Goal: Information Seeking & Learning: Learn about a topic

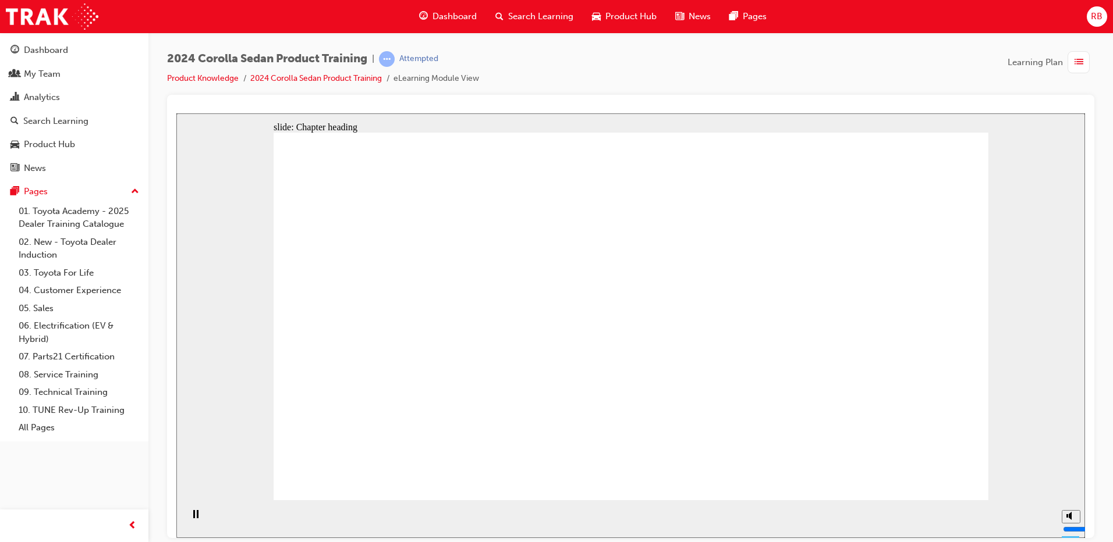
drag, startPoint x: 445, startPoint y: 318, endPoint x: 455, endPoint y: 313, distance: 11.7
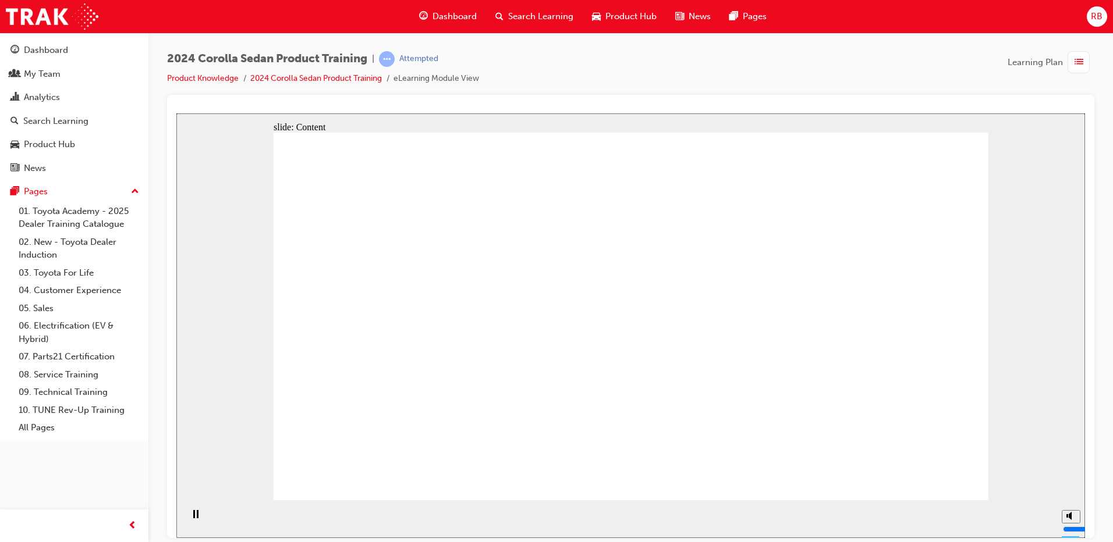
drag, startPoint x: 855, startPoint y: 282, endPoint x: 849, endPoint y: 309, distance: 28.1
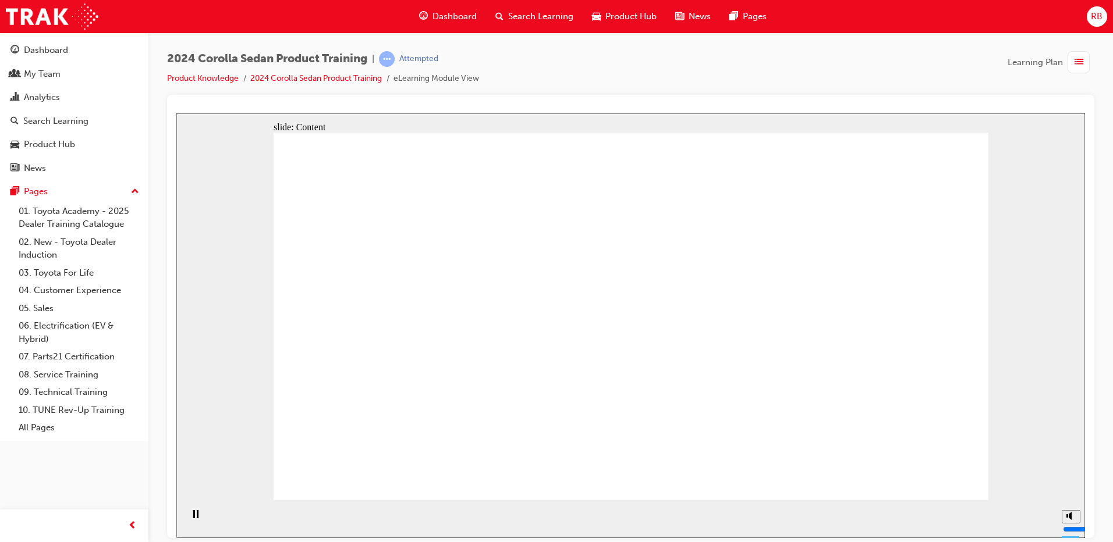
drag, startPoint x: 574, startPoint y: 378, endPoint x: 612, endPoint y: 396, distance: 41.9
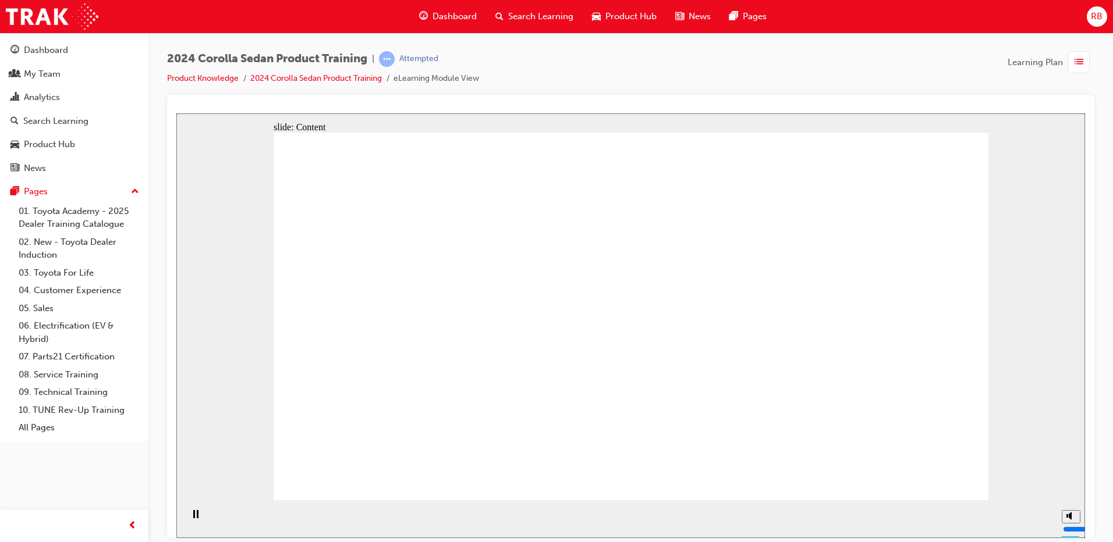
drag, startPoint x: 740, startPoint y: 159, endPoint x: 774, endPoint y: 159, distance: 33.8
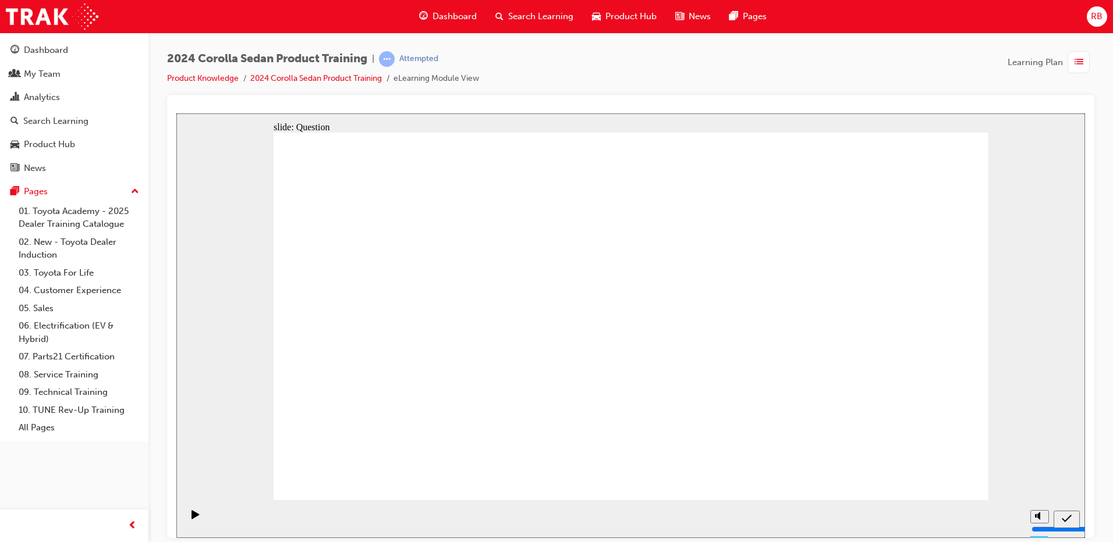
radio input "true"
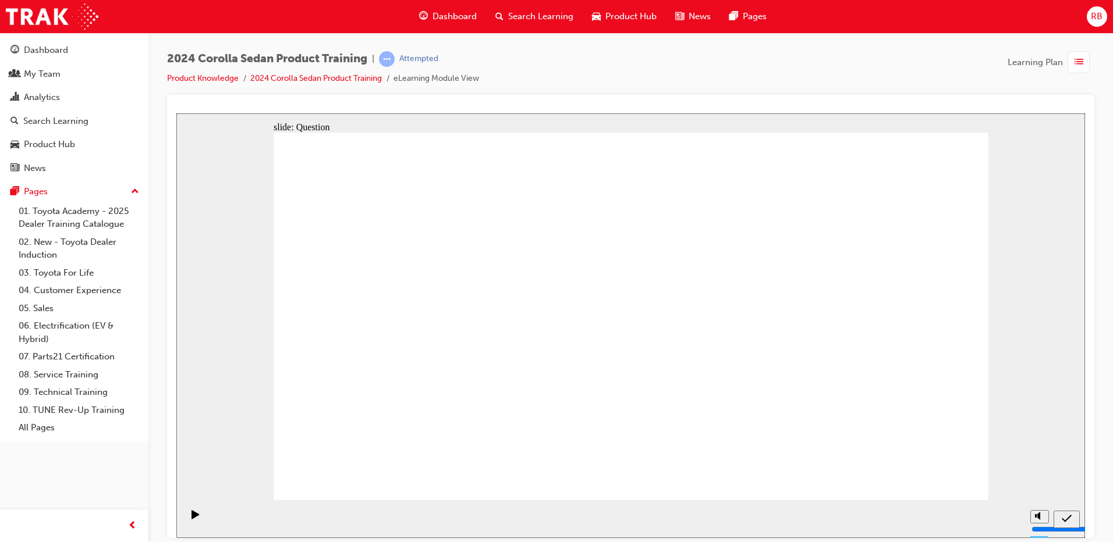
drag, startPoint x: 648, startPoint y: 289, endPoint x: 658, endPoint y: 289, distance: 9.9
radio input "true"
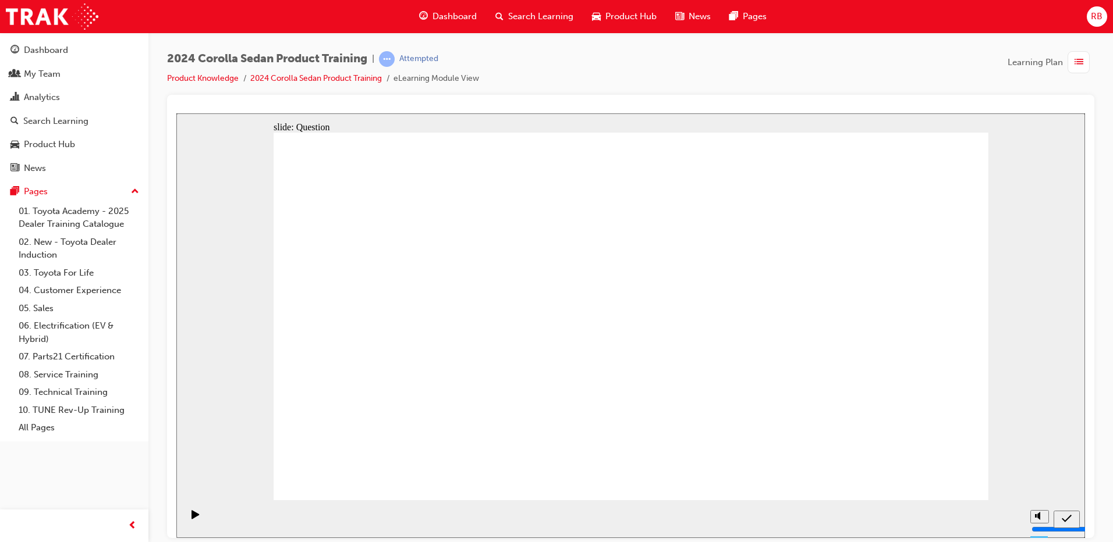
radio input "true"
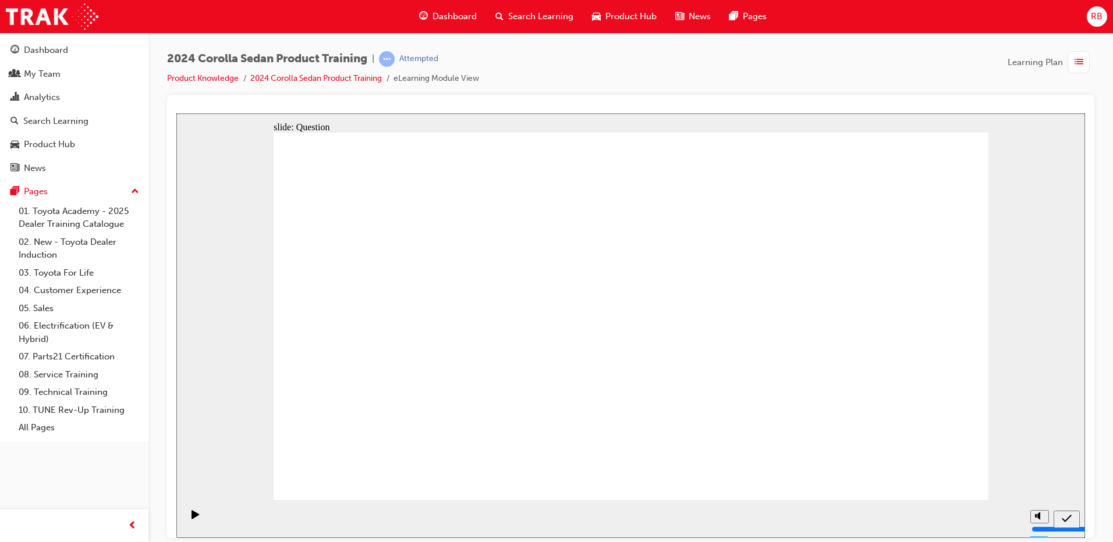
drag, startPoint x: 829, startPoint y: 301, endPoint x: 839, endPoint y: 296, distance: 11.2
drag, startPoint x: 797, startPoint y: 298, endPoint x: 800, endPoint y: 306, distance: 7.9
drag, startPoint x: 794, startPoint y: 302, endPoint x: 793, endPoint y: 242, distance: 60.0
drag, startPoint x: 807, startPoint y: 249, endPoint x: 794, endPoint y: 307, distance: 59.5
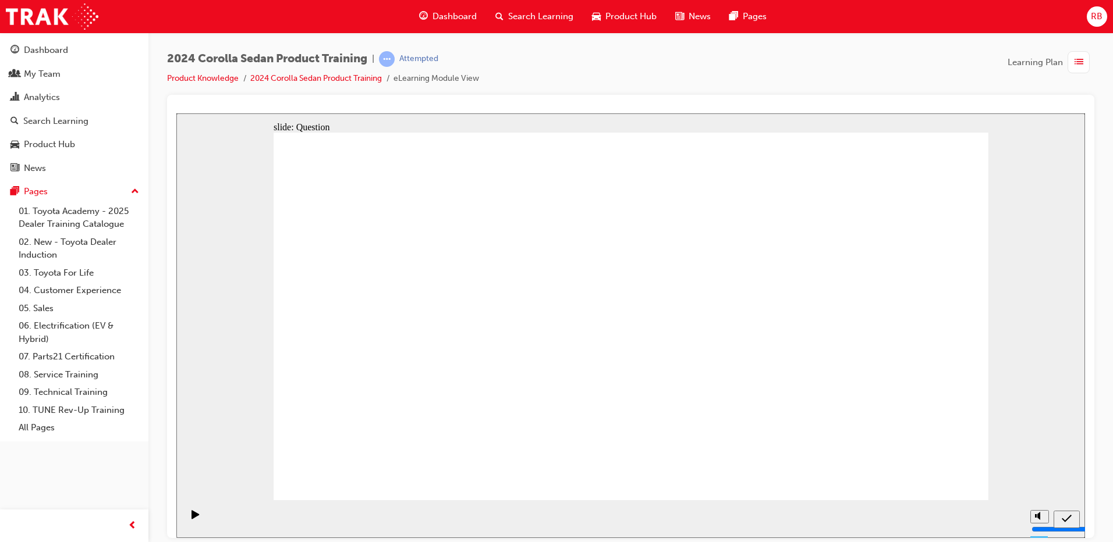
drag, startPoint x: 715, startPoint y: 303, endPoint x: 736, endPoint y: 304, distance: 21.0
drag, startPoint x: 731, startPoint y: 304, endPoint x: 715, endPoint y: 304, distance: 15.7
drag, startPoint x: 597, startPoint y: 308, endPoint x: 604, endPoint y: 307, distance: 7.8
drag, startPoint x: 464, startPoint y: 307, endPoint x: 472, endPoint y: 307, distance: 7.6
drag, startPoint x: 565, startPoint y: 295, endPoint x: 558, endPoint y: 297, distance: 7.9
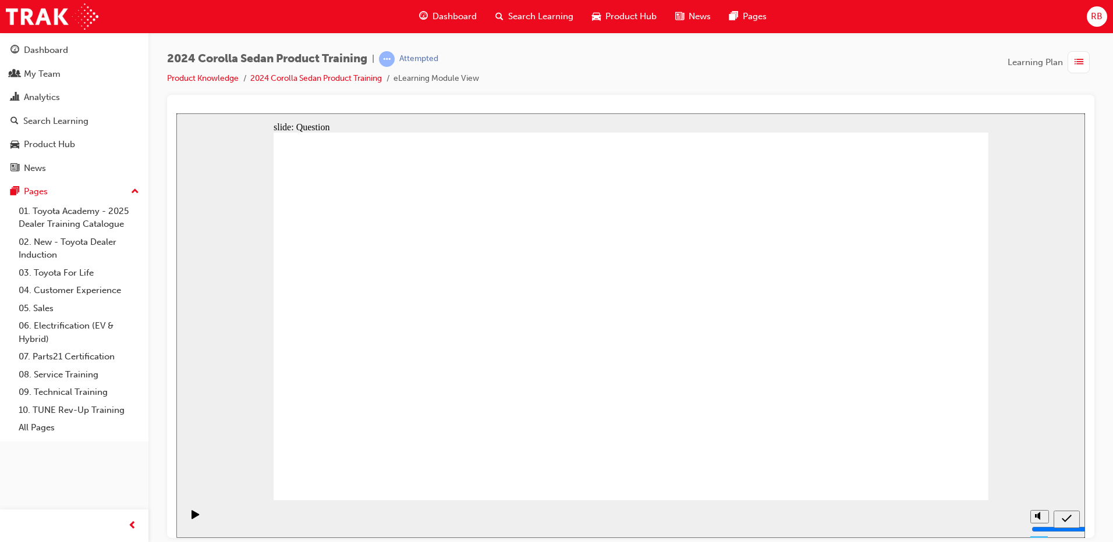
drag, startPoint x: 802, startPoint y: 298, endPoint x: 797, endPoint y: 289, distance: 10.4
drag, startPoint x: 712, startPoint y: 289, endPoint x: 719, endPoint y: 284, distance: 8.9
drag, startPoint x: 585, startPoint y: 269, endPoint x: 581, endPoint y: 280, distance: 11.0
drag, startPoint x: 699, startPoint y: 281, endPoint x: 706, endPoint y: 283, distance: 7.4
drag, startPoint x: 577, startPoint y: 317, endPoint x: 582, endPoint y: 313, distance: 6.3
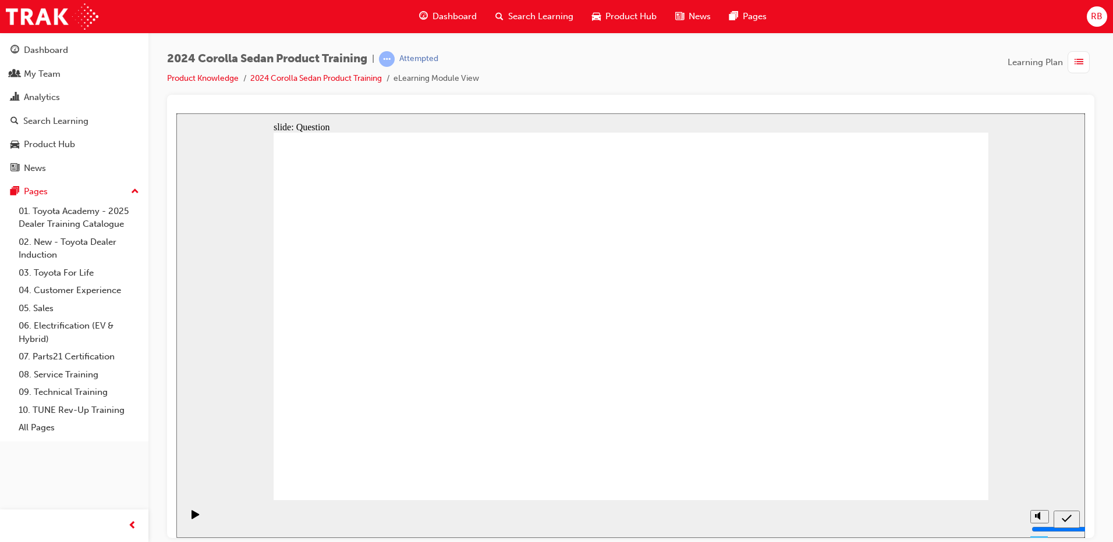
drag, startPoint x: 669, startPoint y: 280, endPoint x: 679, endPoint y: 288, distance: 12.5
drag, startPoint x: 810, startPoint y: 269, endPoint x: 796, endPoint y: 268, distance: 14.1
drag, startPoint x: 662, startPoint y: 280, endPoint x: 660, endPoint y: 286, distance: 6.3
